Goal: Task Accomplishment & Management: Manage account settings

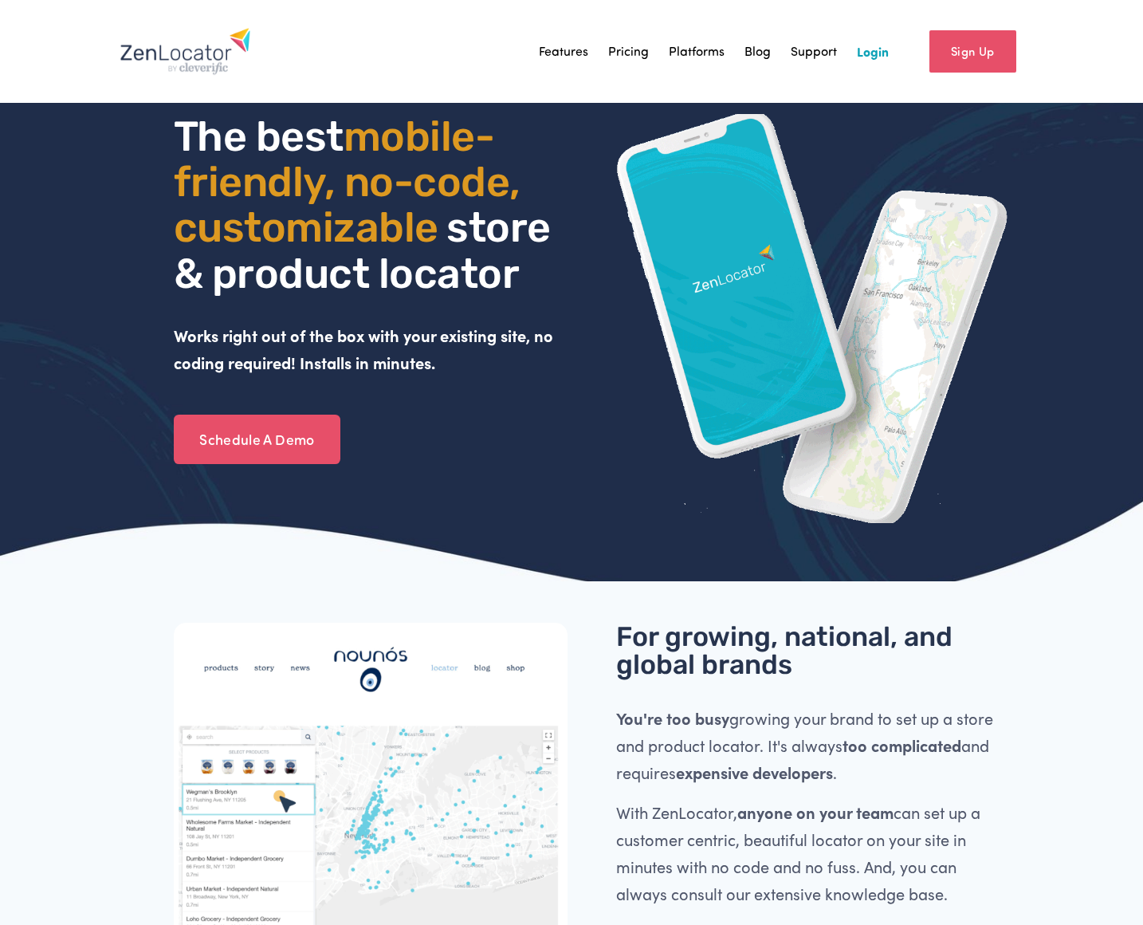
click at [862, 52] on link "Login" at bounding box center [873, 51] width 32 height 24
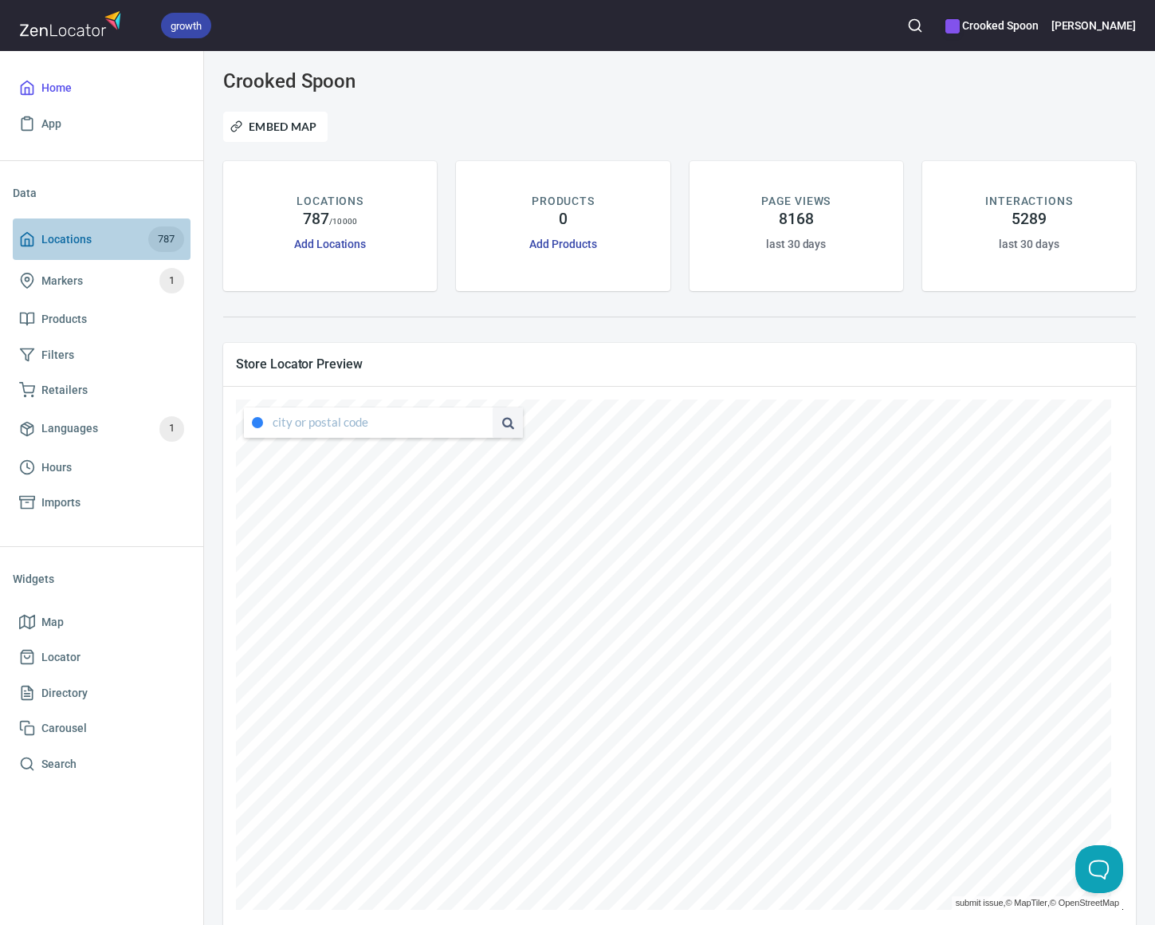
click at [78, 234] on span "Locations" at bounding box center [66, 240] width 50 height 20
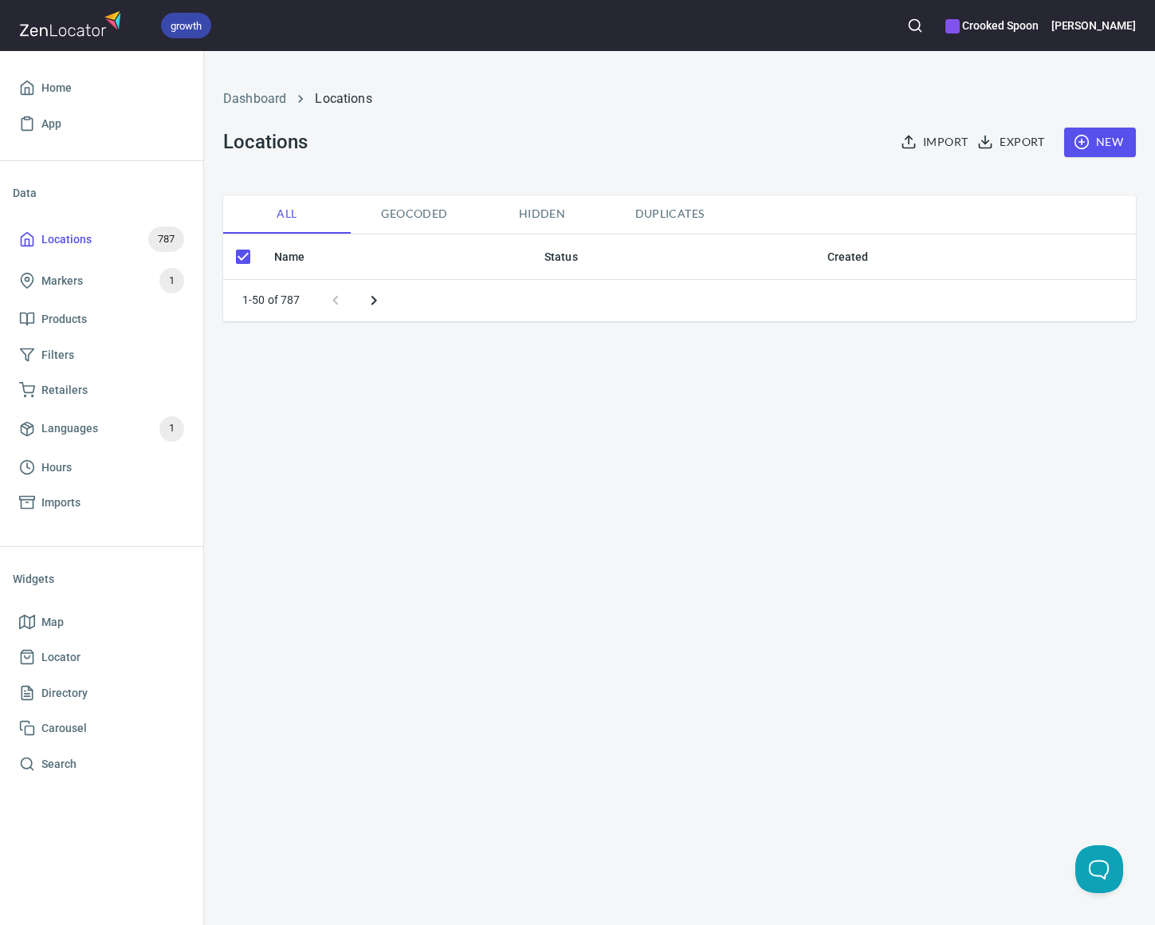
checkbox input "false"
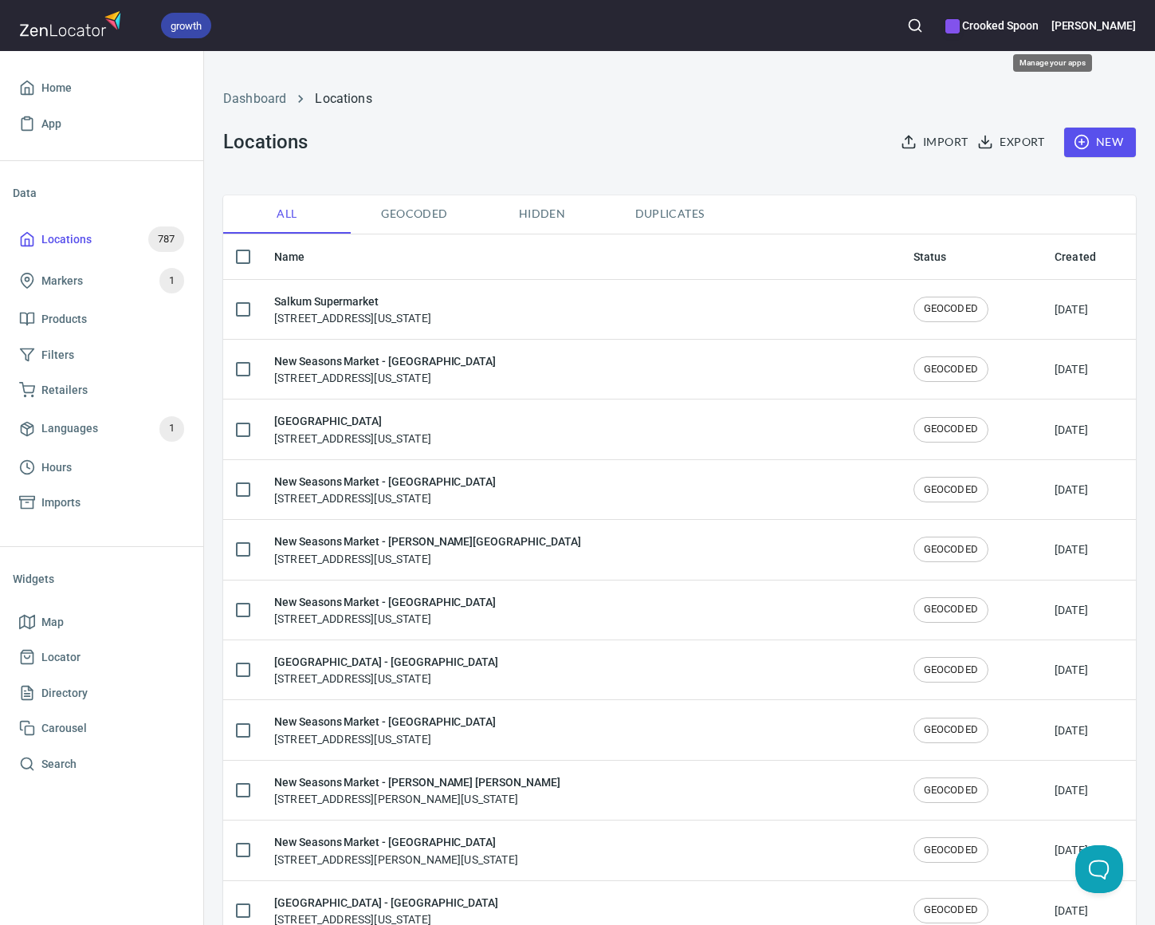
click at [1031, 37] on div "Crooked Spoon" at bounding box center [992, 25] width 92 height 35
click at [803, 123] on div at bounding box center [577, 462] width 1155 height 925
click at [923, 22] on icon "button" at bounding box center [915, 26] width 16 height 16
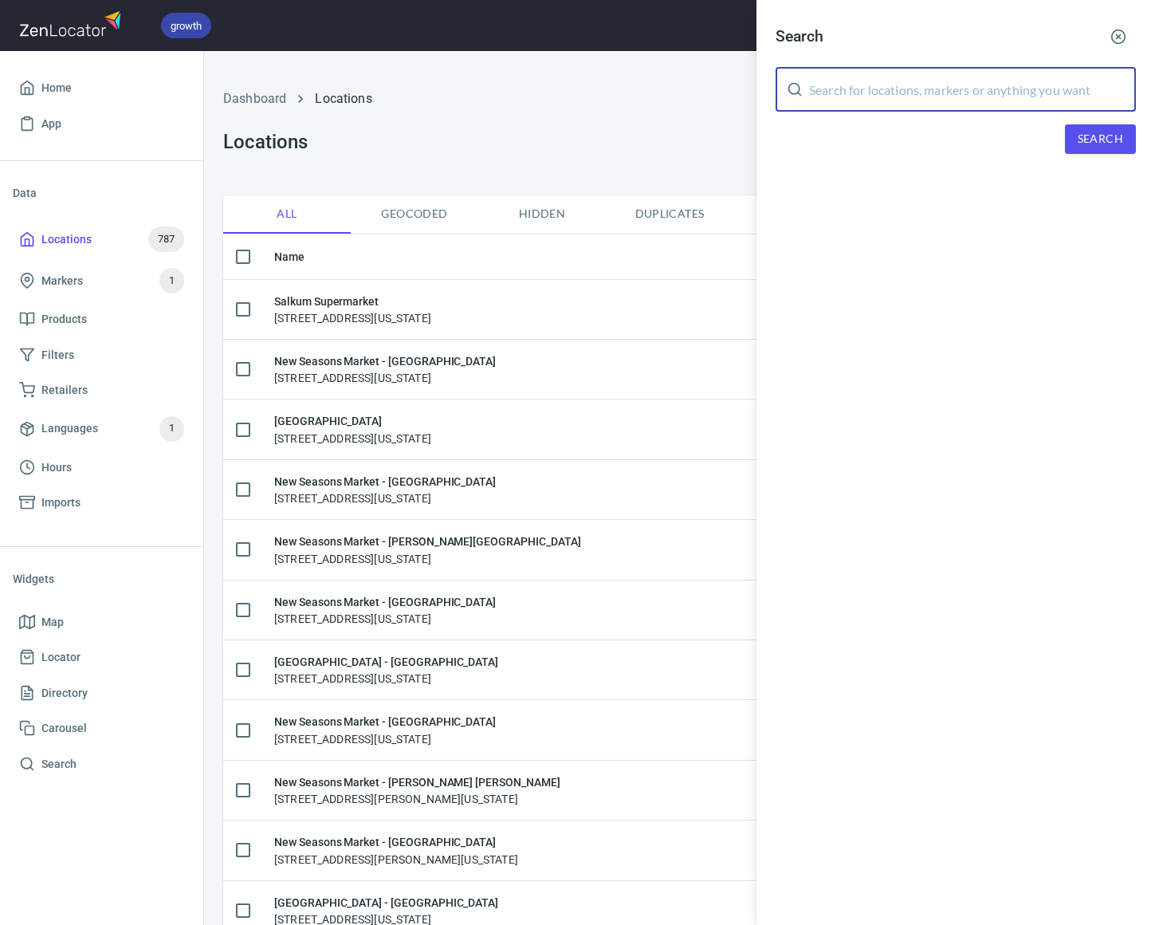
click at [1008, 76] on input "text" at bounding box center [972, 89] width 327 height 45
type input "[US_STATE]"
click at [1100, 151] on button "Search" at bounding box center [1100, 139] width 71 height 30
